Goal: Task Accomplishment & Management: Manage account settings

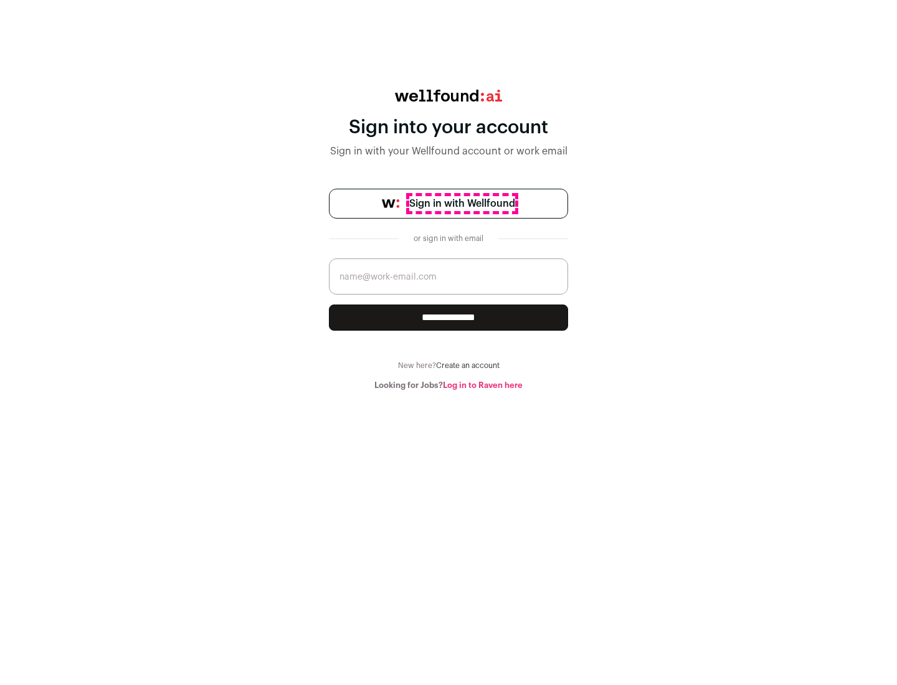
click at [462, 204] on span "Sign in with Wellfound" at bounding box center [462, 203] width 106 height 15
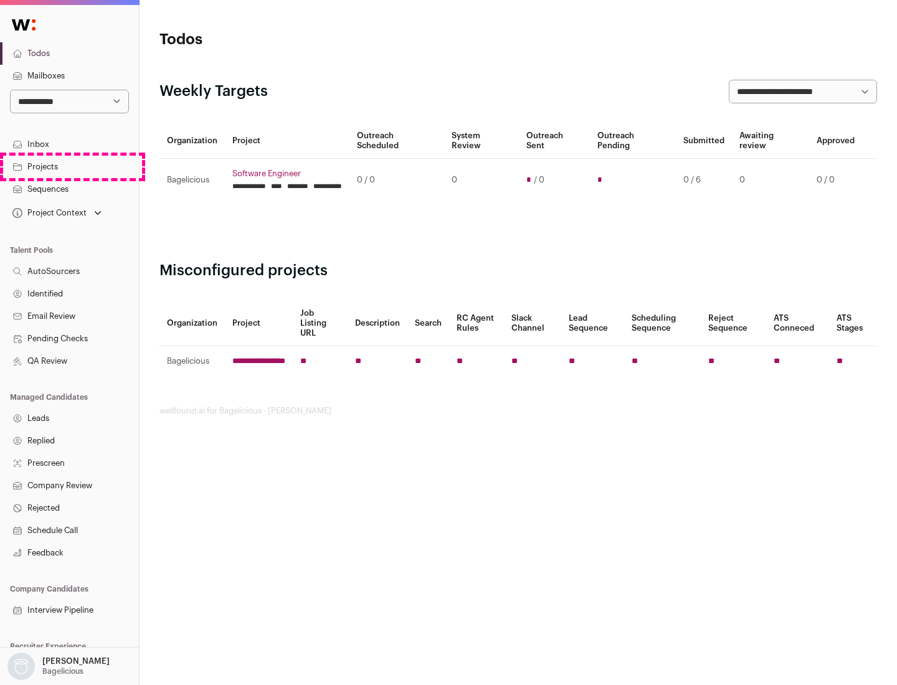
click at [69, 166] on link "Projects" at bounding box center [69, 167] width 139 height 22
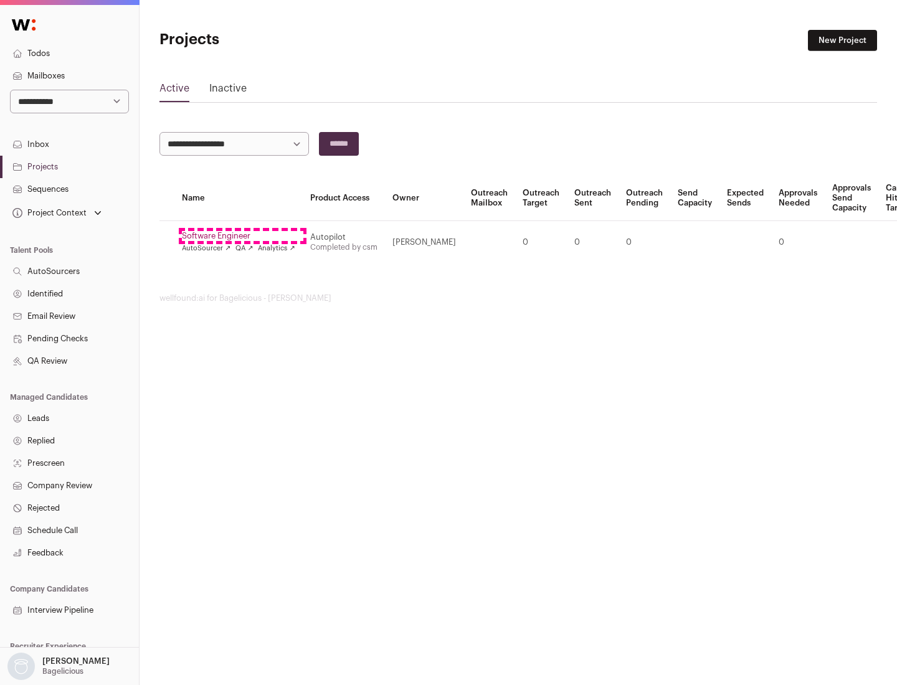
click at [242, 236] on link "Software Engineer" at bounding box center [238, 236] width 113 height 10
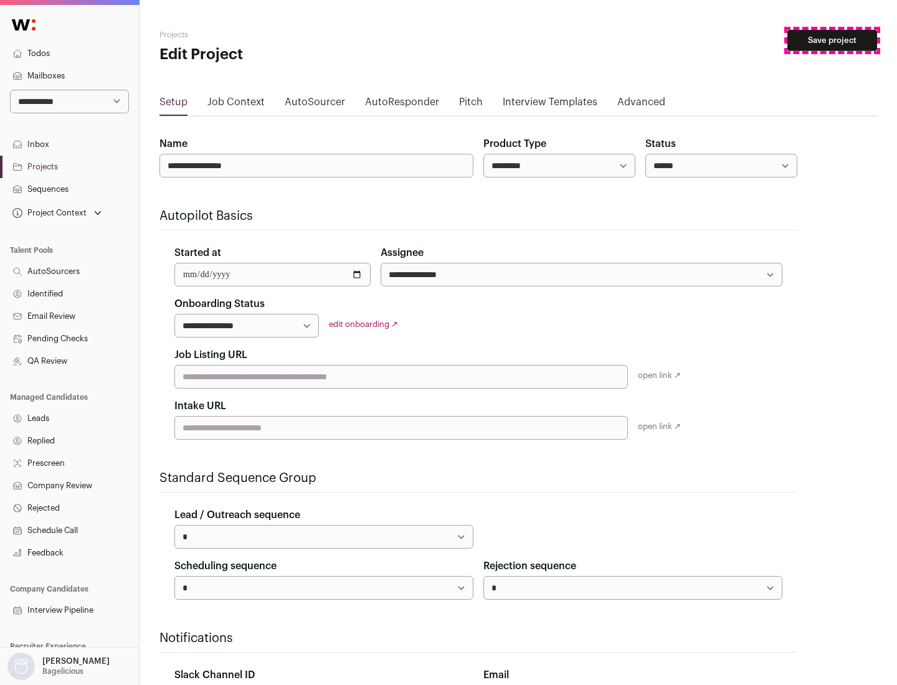
click at [832, 40] on button "Save project" at bounding box center [832, 40] width 90 height 21
